Goal: Check status: Check status

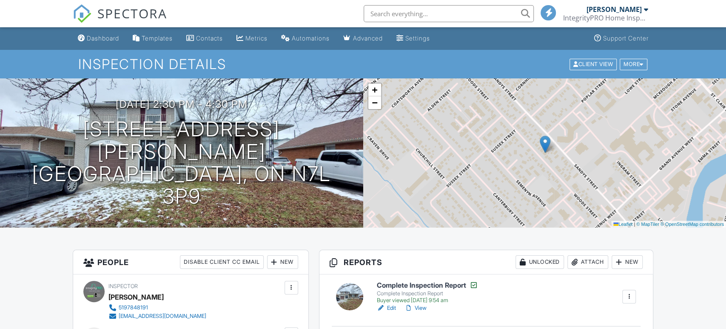
scroll to position [211, 0]
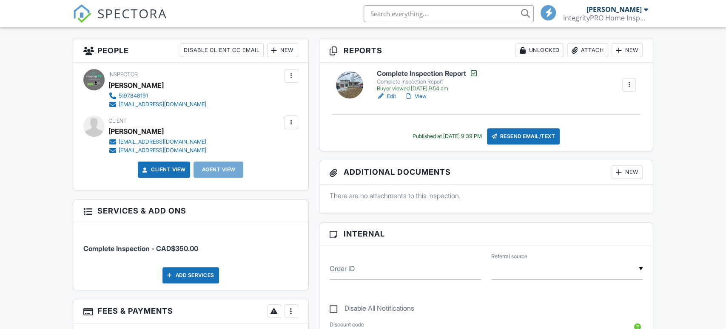
click at [424, 96] on link "View" at bounding box center [415, 96] width 22 height 9
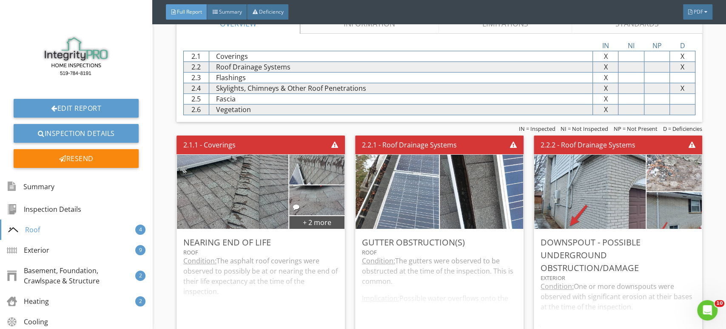
scroll to position [572, 0]
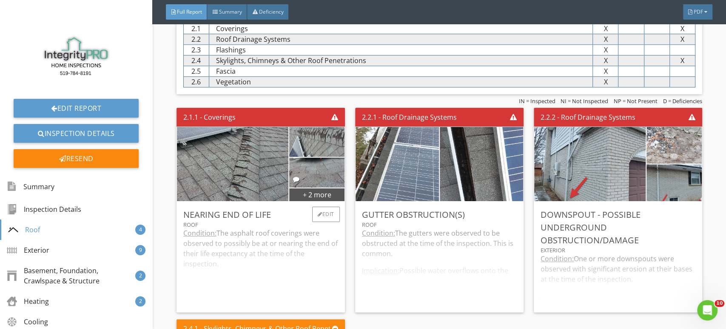
click at [274, 245] on div "Condition: The asphalt roof coverings were observed to possibly be at or nearin…" at bounding box center [260, 266] width 155 height 77
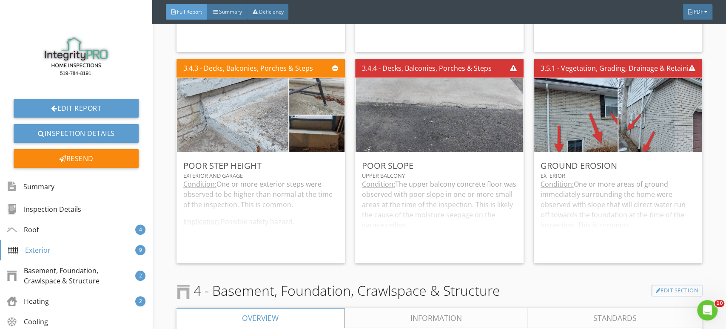
scroll to position [0, 0]
